Goal: Book appointment/travel/reservation

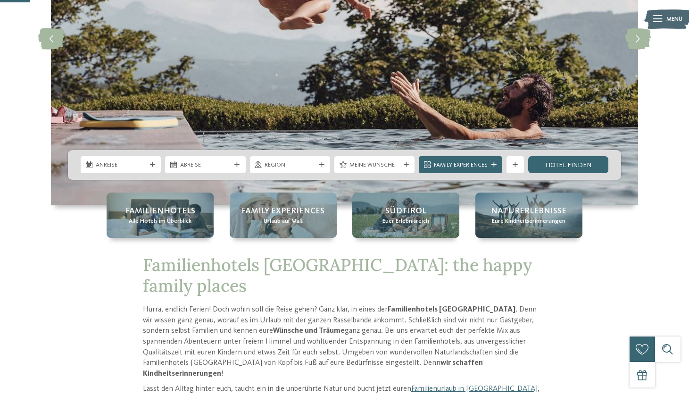
scroll to position [170, 0]
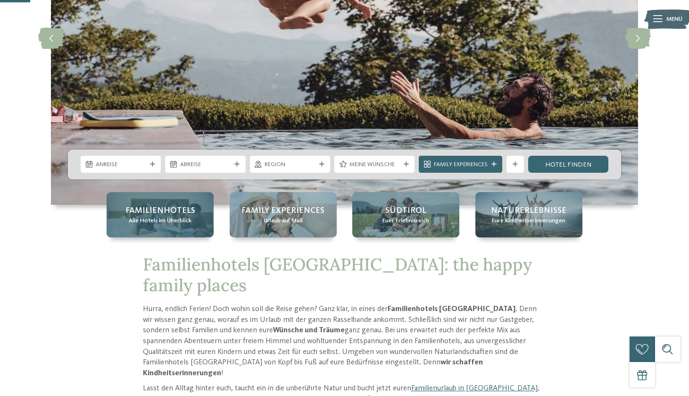
click at [155, 209] on span "Familienhotels" at bounding box center [160, 211] width 70 height 12
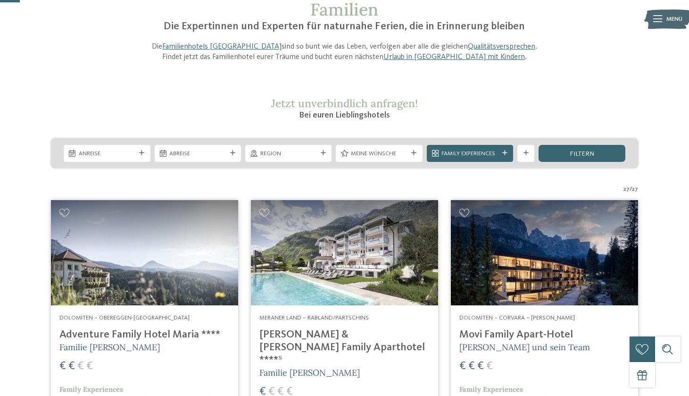
scroll to position [81, 0]
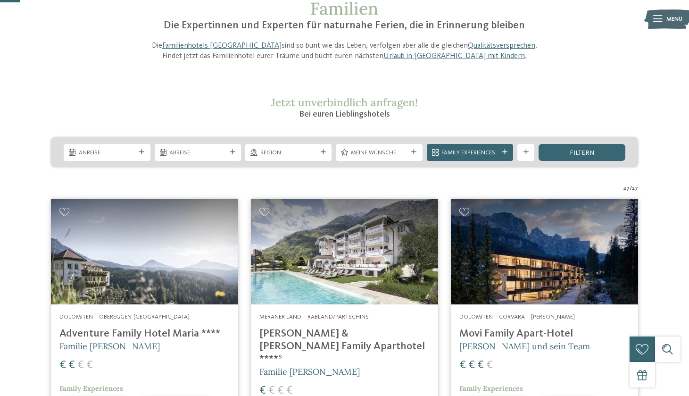
click at [364, 332] on h4 "[PERSON_NAME] & [PERSON_NAME] Family Aparthotel ****ˢ" at bounding box center [344, 346] width 170 height 38
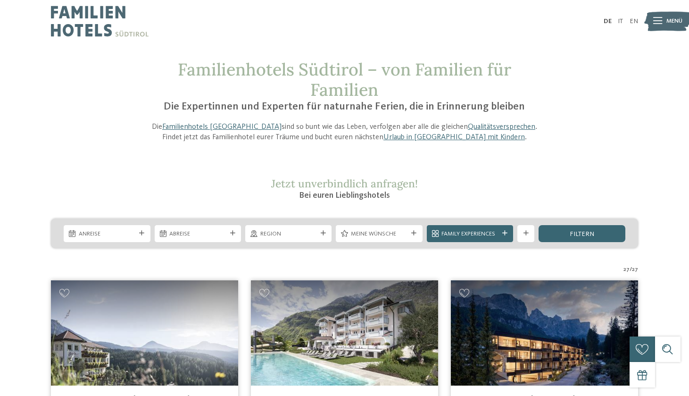
scroll to position [0, 0]
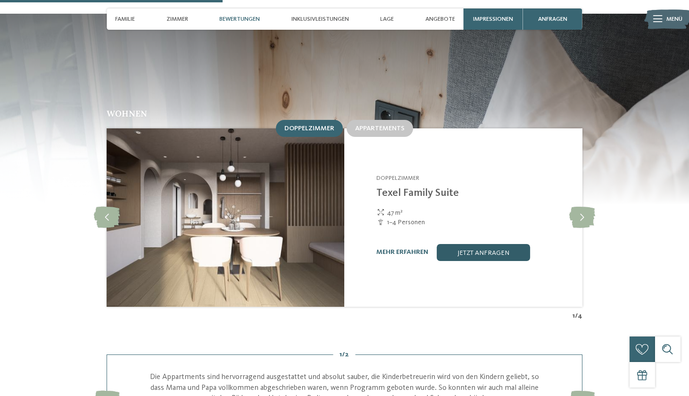
scroll to position [928, 0]
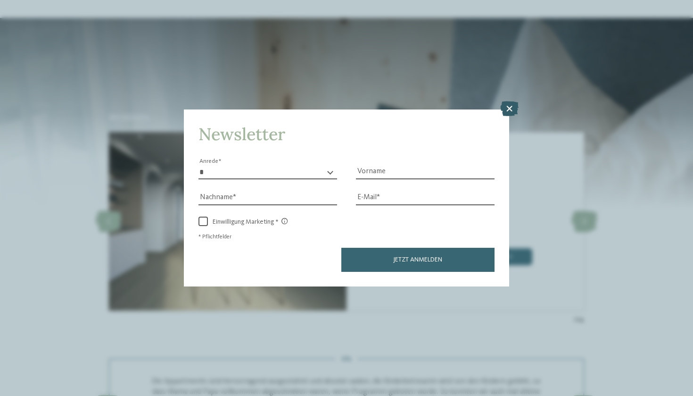
click at [508, 101] on icon at bounding box center [509, 108] width 18 height 15
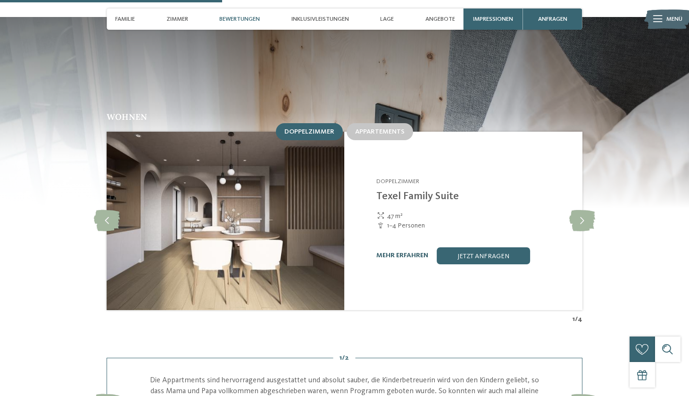
click at [420, 252] on link "mehr erfahren" at bounding box center [402, 255] width 52 height 7
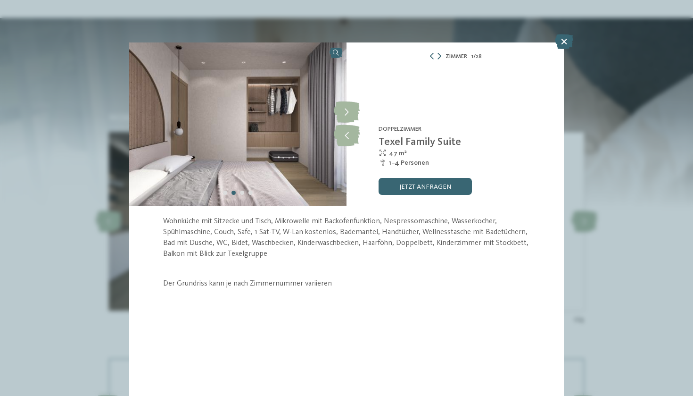
click at [420, 190] on div "Zimmer 1 / 28 slide 1 of 28 2" at bounding box center [346, 198] width 693 height 396
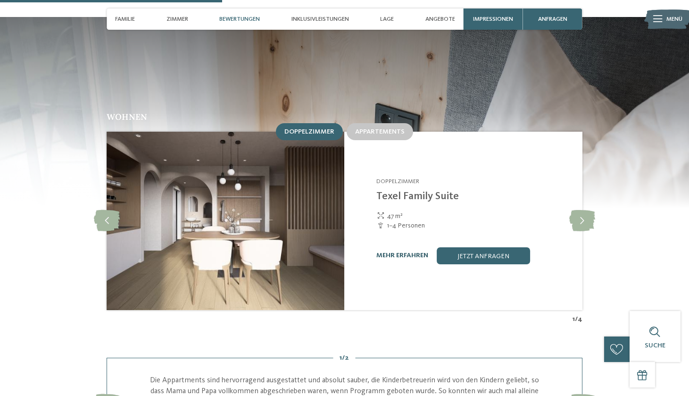
click at [420, 252] on link "mehr erfahren" at bounding box center [402, 255] width 52 height 7
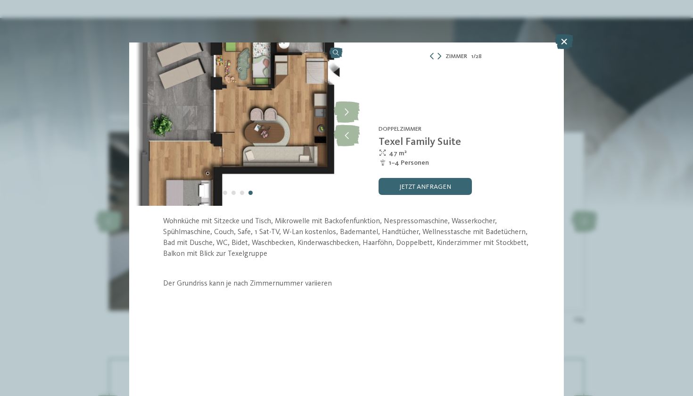
click at [559, 40] on icon at bounding box center [564, 41] width 18 height 15
